Goal: Find contact information: Find contact information

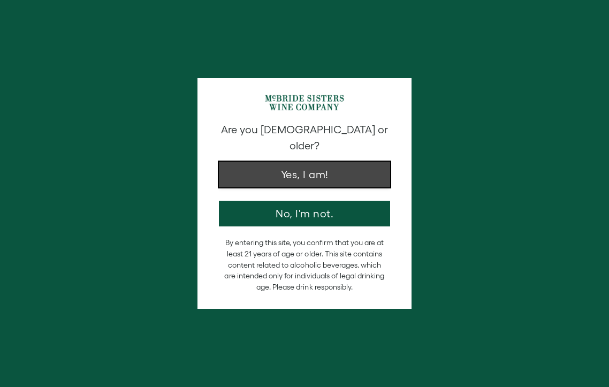
click at [326, 165] on button "Yes, I am!" at bounding box center [304, 175] width 171 height 26
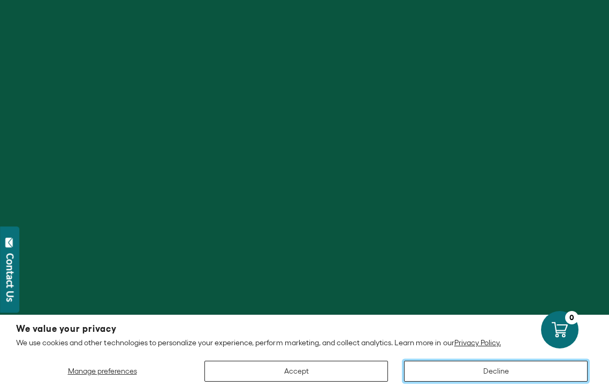
click at [505, 375] on button "Decline" at bounding box center [495, 370] width 183 height 21
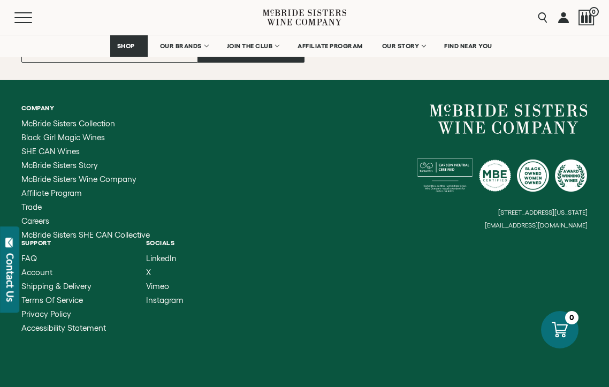
scroll to position [4378, 0]
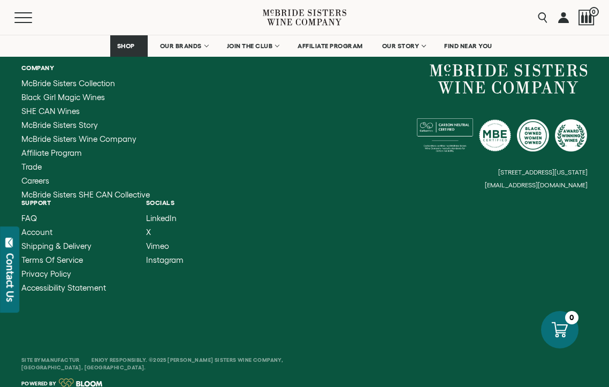
click at [312, 207] on div "Company [PERSON_NAME] Sisters Collection Black Girl Magic Wines SHE CAN Wines […" at bounding box center [304, 178] width 609 height 277
drag, startPoint x: 496, startPoint y: 172, endPoint x: 579, endPoint y: 170, distance: 83.4
click at [579, 170] on div "[STREET_ADDRESS][US_STATE] [EMAIL_ADDRESS][DOMAIN_NAME]" at bounding box center [445, 126] width 283 height 125
drag, startPoint x: 591, startPoint y: 170, endPoint x: 480, endPoint y: 174, distance: 111.3
click at [480, 174] on div "Company [PERSON_NAME] Sisters Collection Black Girl Magic Wines SHE CAN Wines […" at bounding box center [304, 178] width 609 height 277
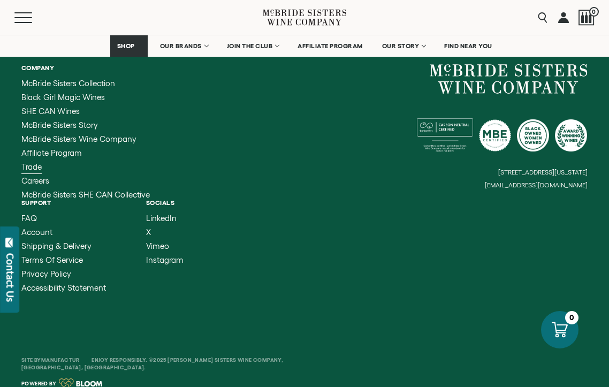
scroll to position [4349, 0]
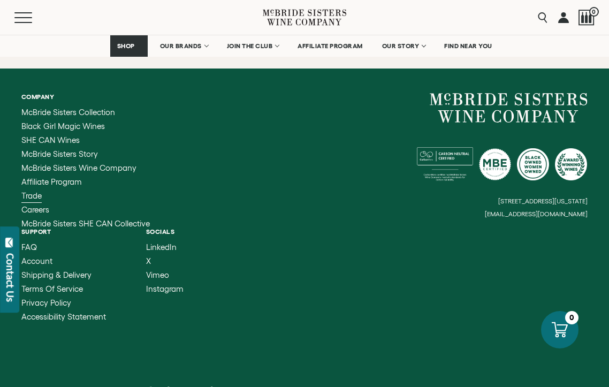
click at [38, 191] on span "Trade" at bounding box center [31, 195] width 20 height 9
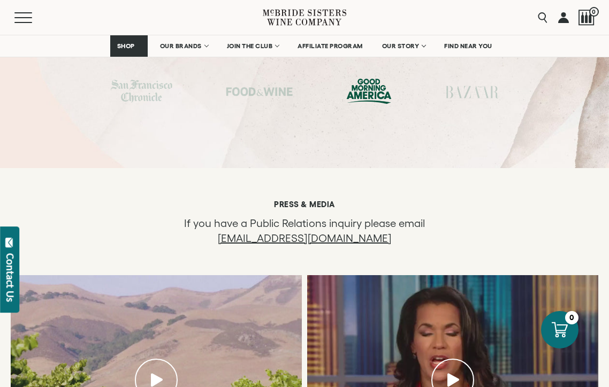
scroll to position [2892, 0]
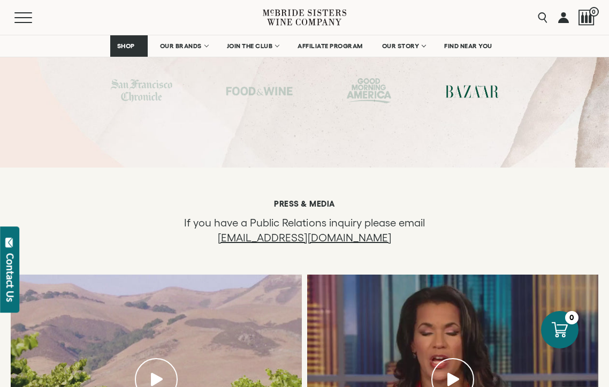
drag, startPoint x: 387, startPoint y: 184, endPoint x: 225, endPoint y: 186, distance: 162.6
click at [225, 215] on p "If you have a Public Relations inquiry please email [EMAIL_ADDRESS][DOMAIN_NAME]" at bounding box center [304, 230] width 299 height 30
copy link "[EMAIL_ADDRESS][DOMAIN_NAME]"
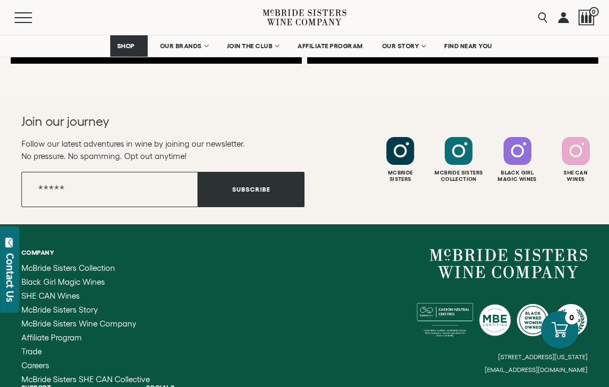
scroll to position [3406, 0]
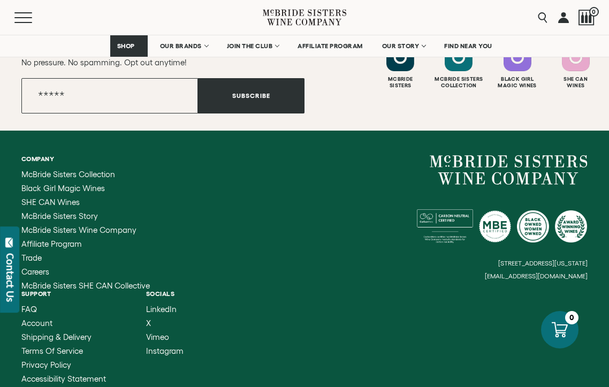
click at [12, 285] on div "Contact Us" at bounding box center [10, 277] width 11 height 49
